Goal: Check status

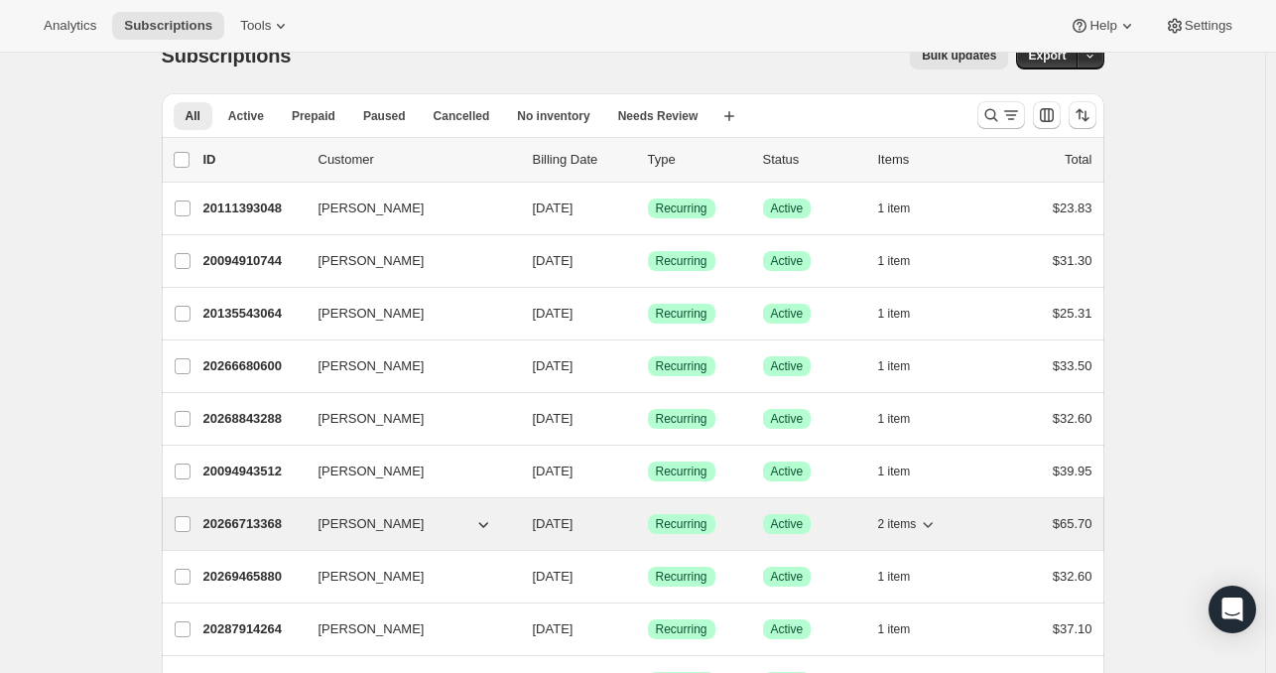
scroll to position [27, 0]
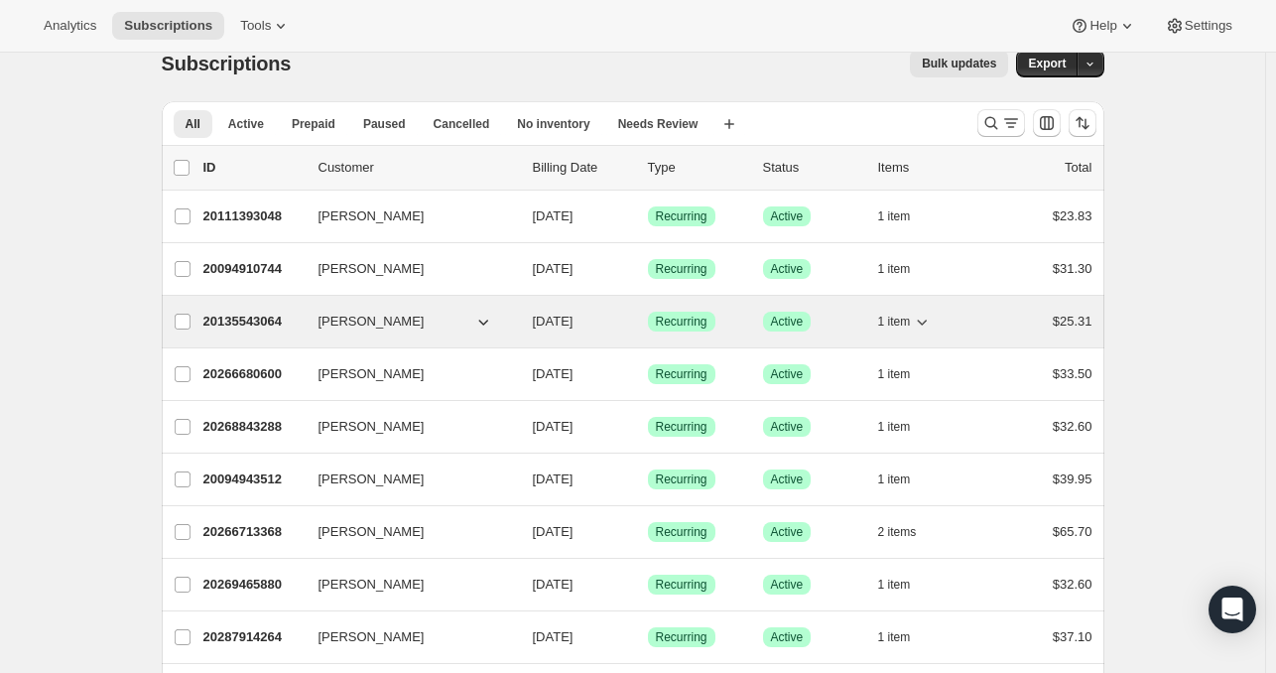
click at [528, 317] on div "20135543064 Scotty Johnson 10/20/2025 Success Recurring Success Active 1 item $…" at bounding box center [647, 322] width 889 height 28
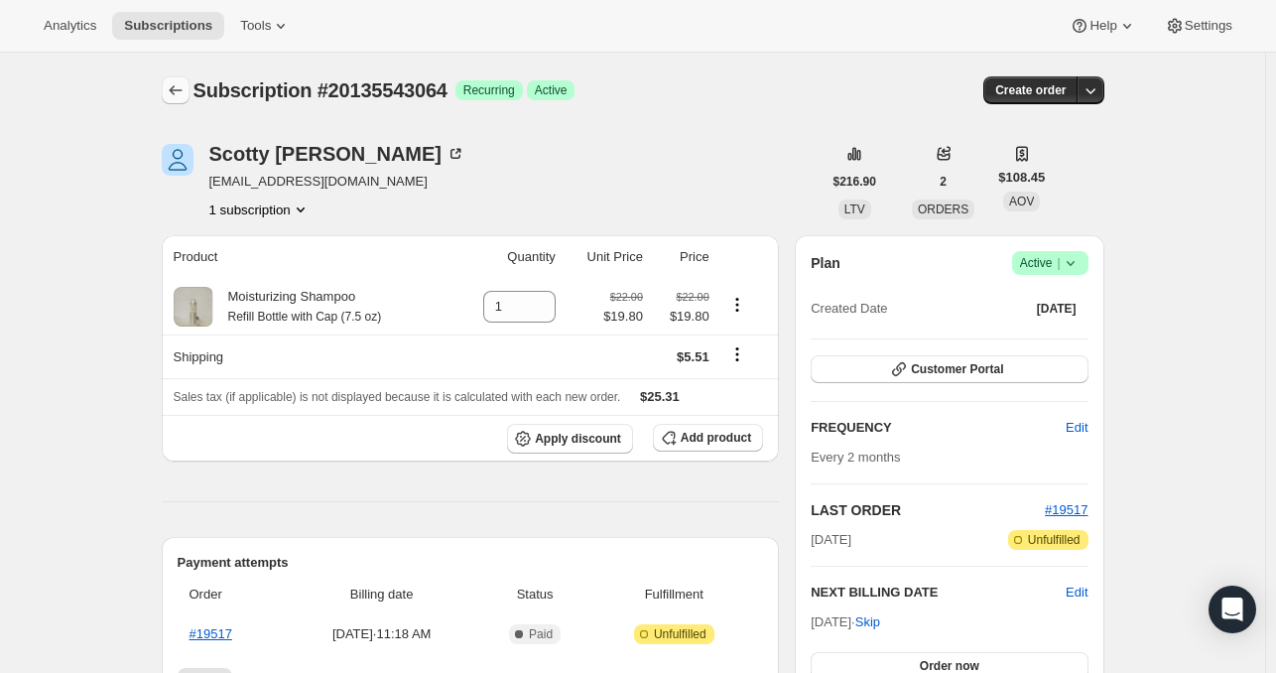
click at [180, 85] on icon "Subscriptions" at bounding box center [176, 90] width 20 height 20
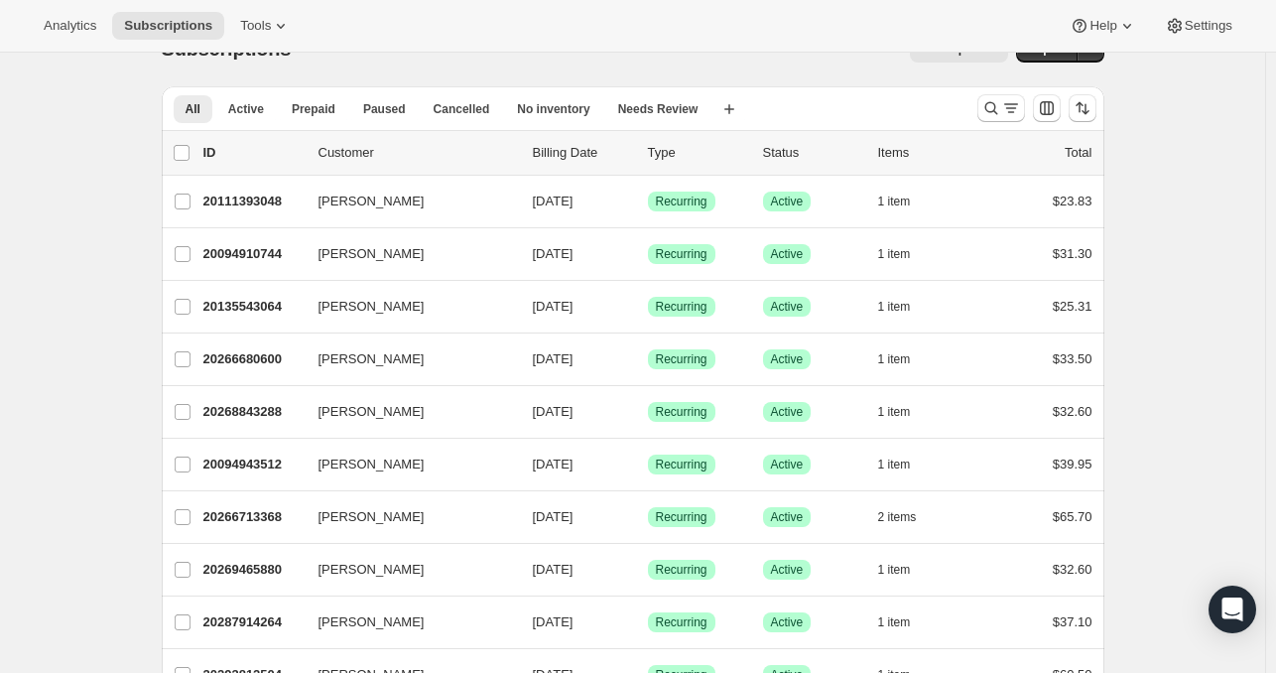
scroll to position [43, 0]
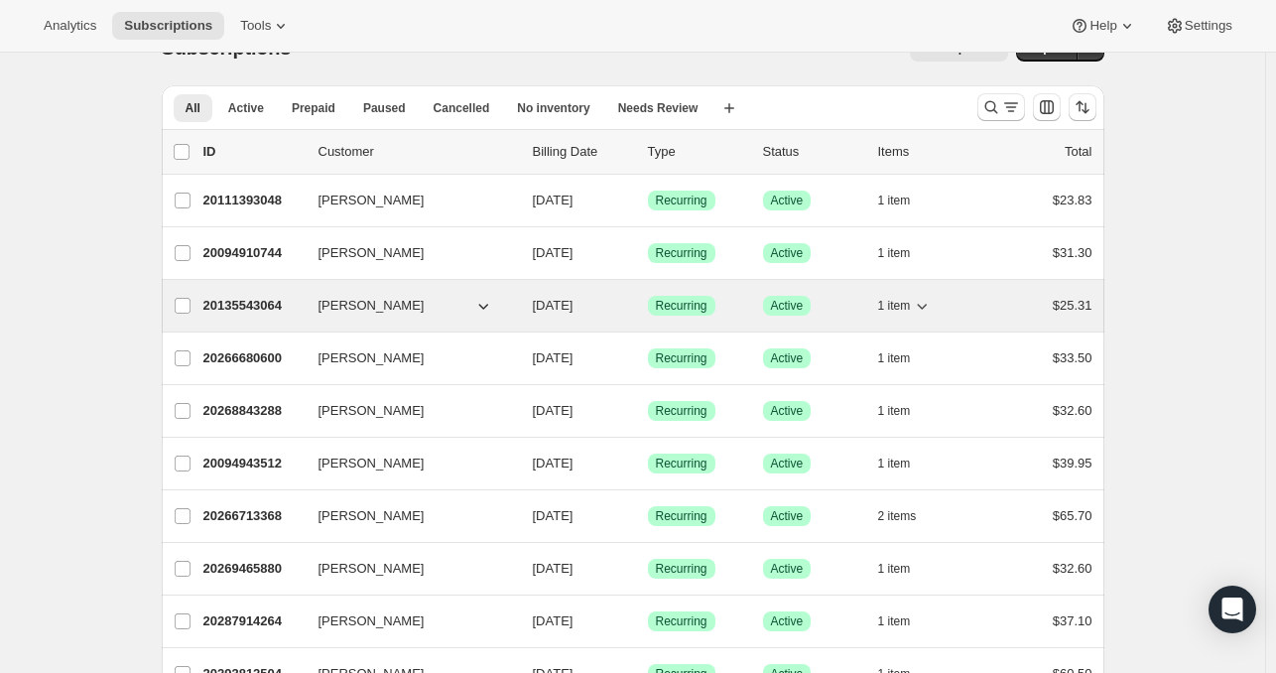
click at [492, 304] on icon "button" at bounding box center [483, 306] width 20 height 20
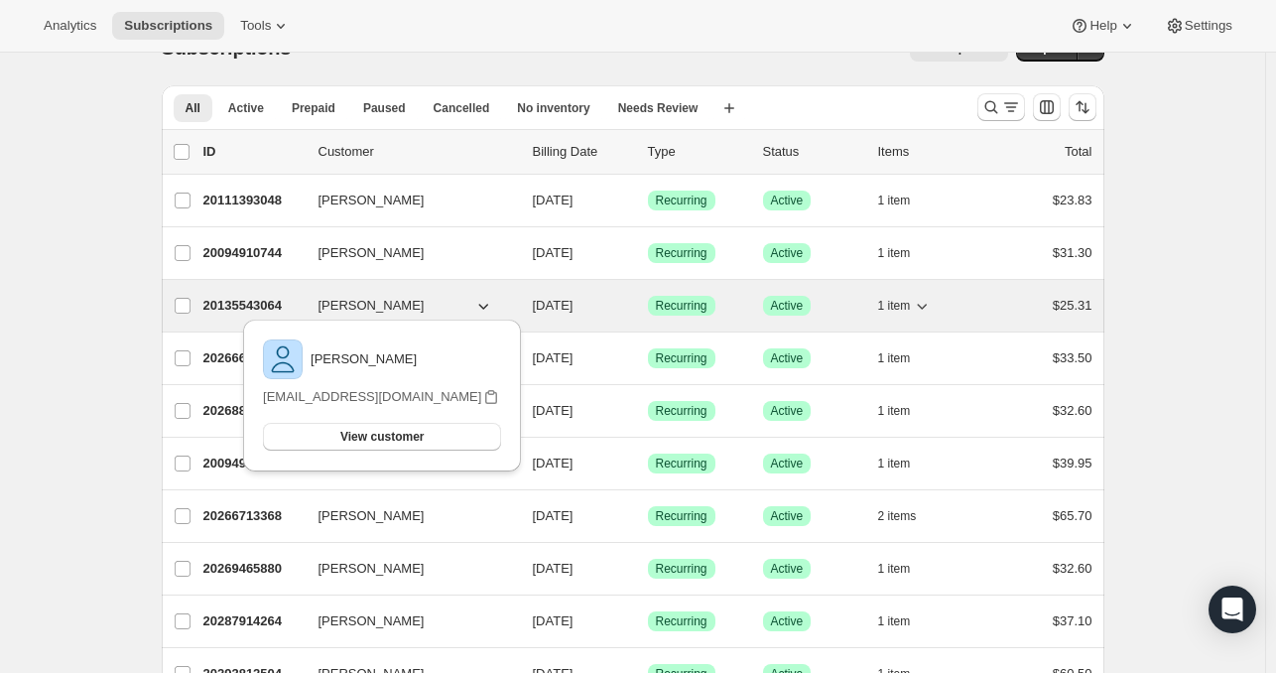
click at [562, 308] on span "10/20/2025" at bounding box center [553, 305] width 41 height 15
